Goal: Task Accomplishment & Management: Use online tool/utility

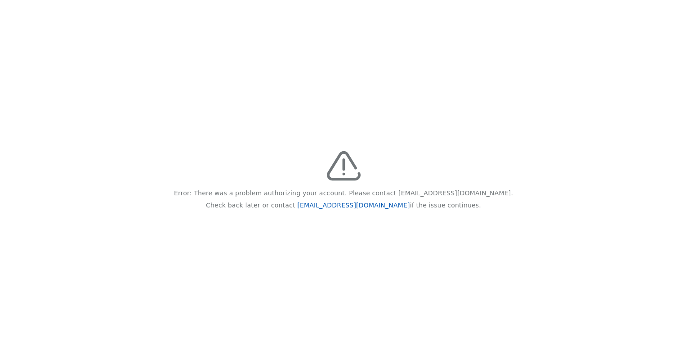
click at [362, 208] on link "[EMAIL_ADDRESS][DOMAIN_NAME]" at bounding box center [353, 204] width 112 height 7
click at [355, 205] on link "[EMAIL_ADDRESS][DOMAIN_NAME]" at bounding box center [353, 204] width 112 height 7
click at [394, 49] on div "Error: There was a problem authorizing your account. Please contact feedback@re…" at bounding box center [343, 180] width 687 height 360
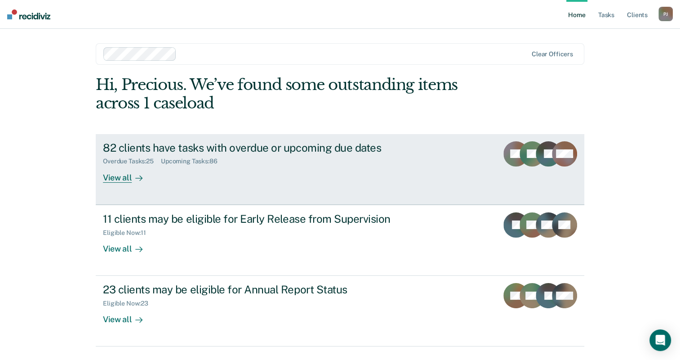
click at [124, 179] on div "View all" at bounding box center [128, 174] width 50 height 18
